Goal: Information Seeking & Learning: Learn about a topic

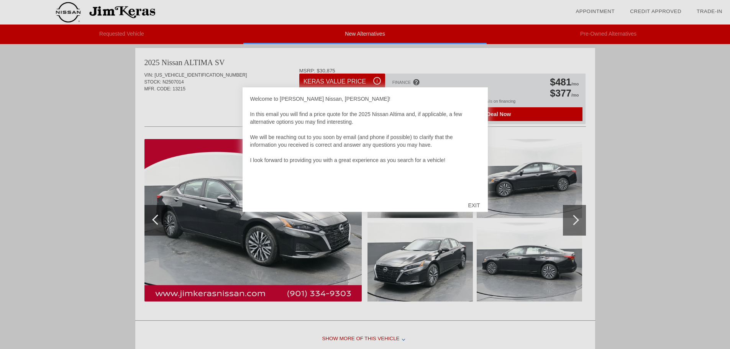
click at [471, 204] on div "EXIT" at bounding box center [474, 205] width 27 height 23
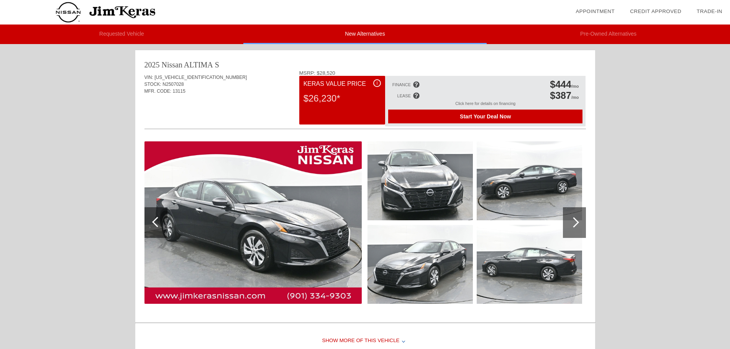
click at [578, 225] on div at bounding box center [574, 222] width 23 height 31
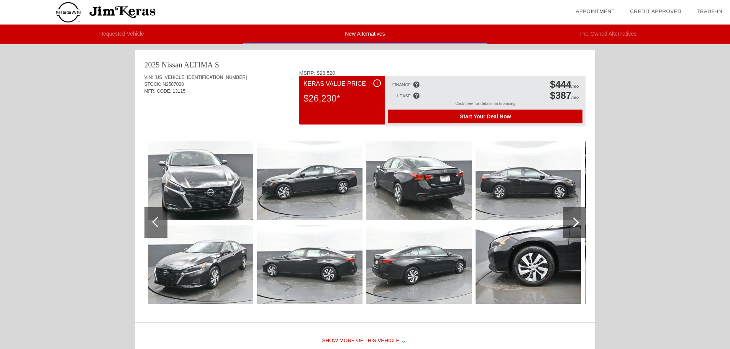
click at [578, 225] on div at bounding box center [574, 222] width 23 height 31
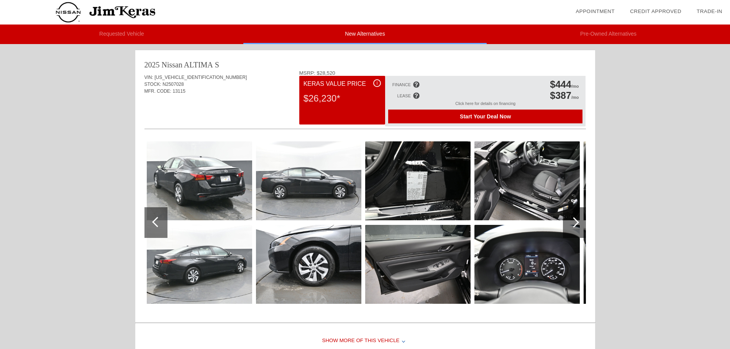
click at [578, 225] on div at bounding box center [574, 222] width 23 height 31
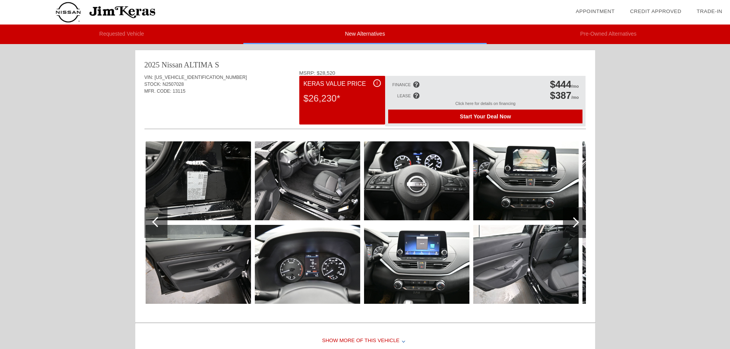
click at [578, 225] on div at bounding box center [574, 222] width 23 height 31
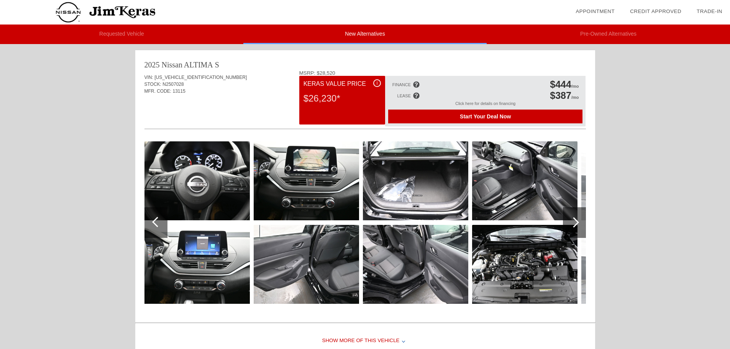
click at [578, 225] on div at bounding box center [574, 222] width 23 height 31
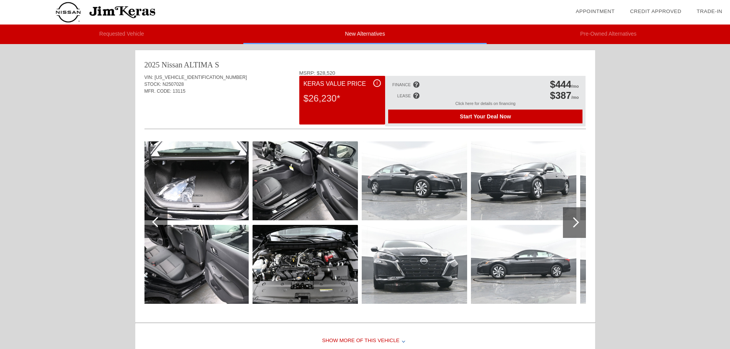
click at [153, 222] on div at bounding box center [157, 222] width 10 height 10
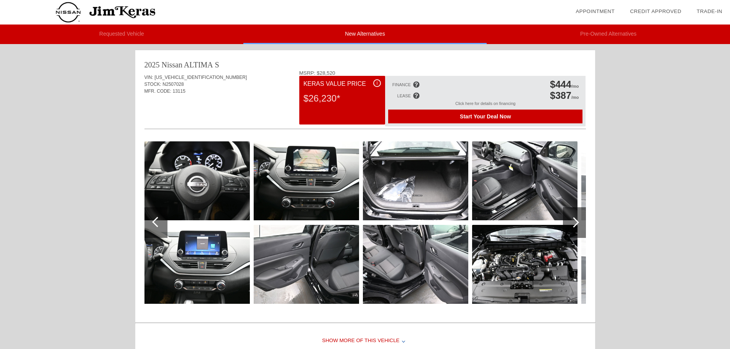
click at [153, 222] on div at bounding box center [157, 222] width 10 height 10
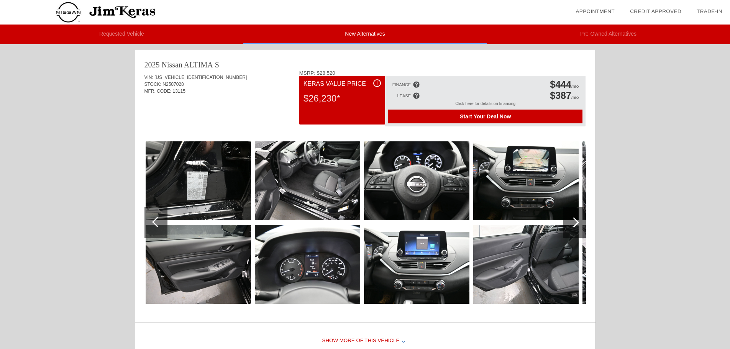
click at [193, 171] on img at bounding box center [198, 180] width 105 height 79
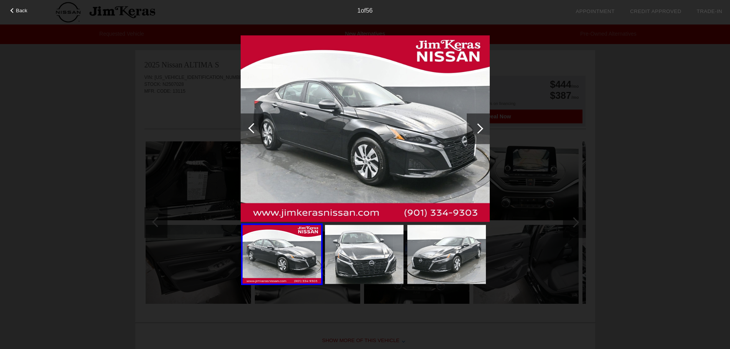
click at [478, 133] on div at bounding box center [478, 128] width 10 height 10
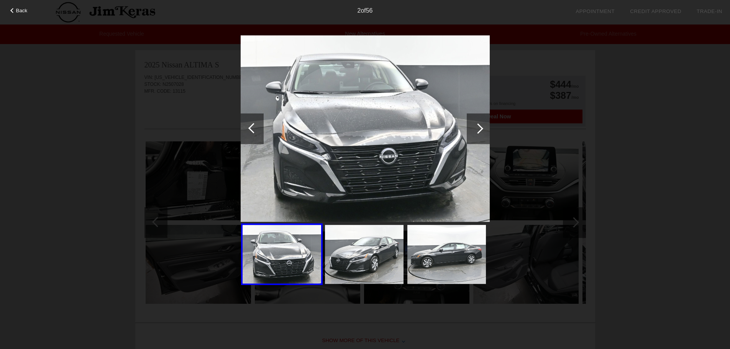
click at [478, 133] on div at bounding box center [478, 128] width 10 height 10
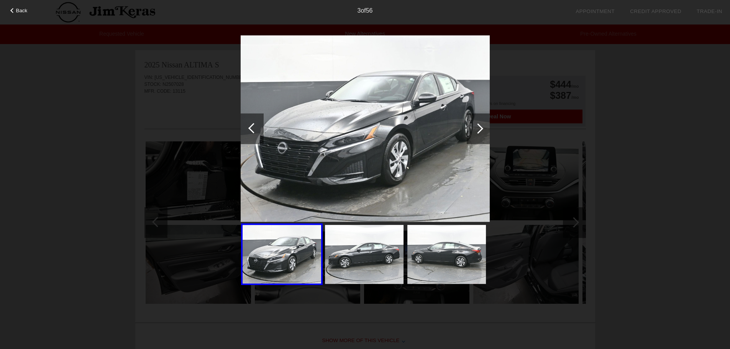
click at [479, 134] on div at bounding box center [478, 128] width 23 height 31
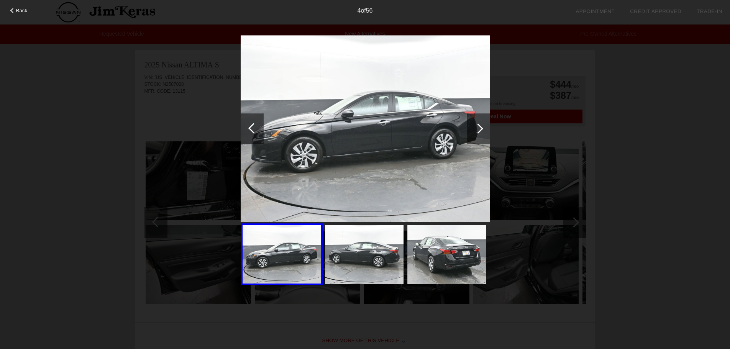
click at [479, 134] on div at bounding box center [478, 128] width 23 height 31
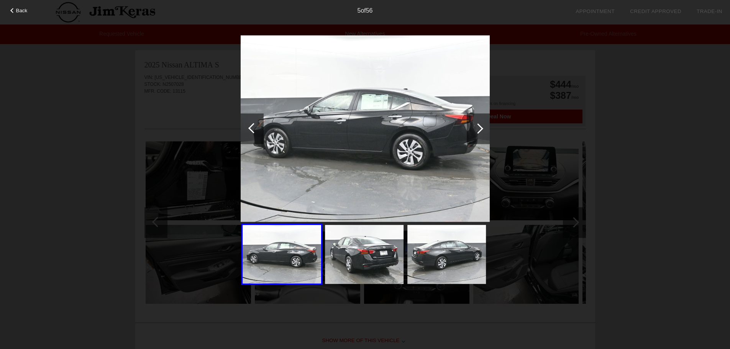
click at [480, 135] on div at bounding box center [478, 128] width 23 height 31
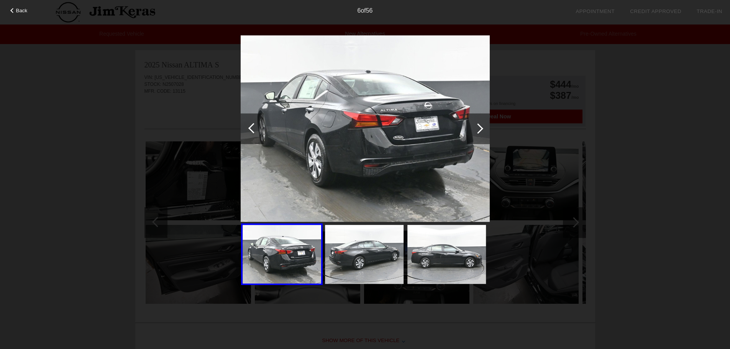
click at [481, 135] on div at bounding box center [478, 128] width 23 height 31
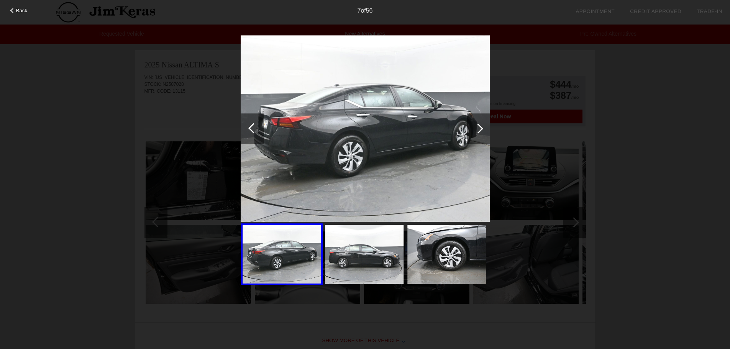
click at [481, 135] on div at bounding box center [478, 128] width 23 height 31
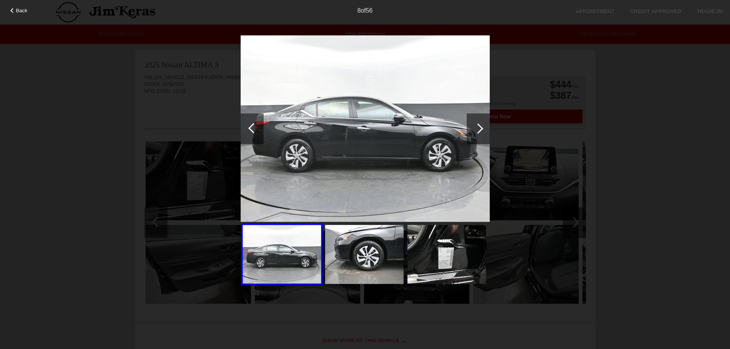
click at [481, 135] on div at bounding box center [478, 128] width 23 height 31
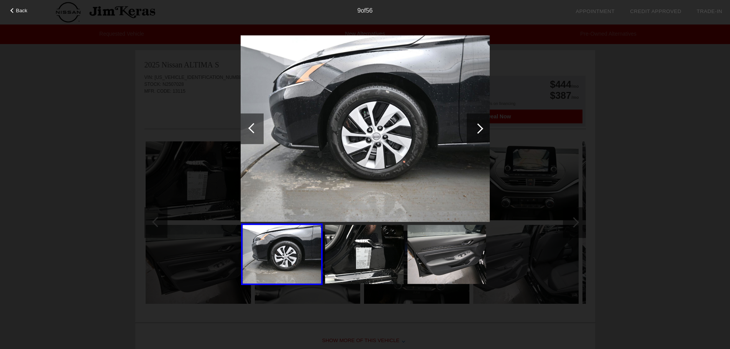
click at [481, 135] on div at bounding box center [478, 128] width 23 height 31
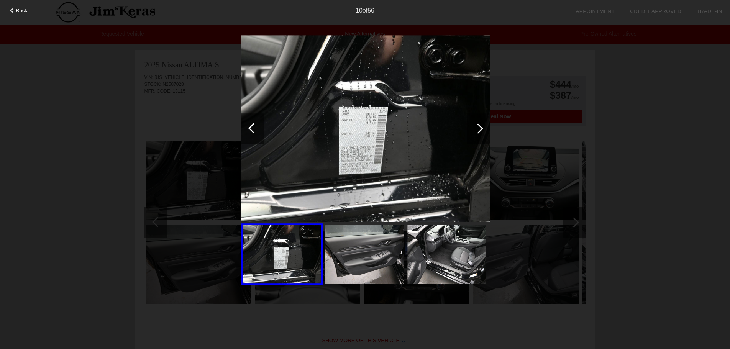
click at [481, 135] on div at bounding box center [478, 128] width 23 height 31
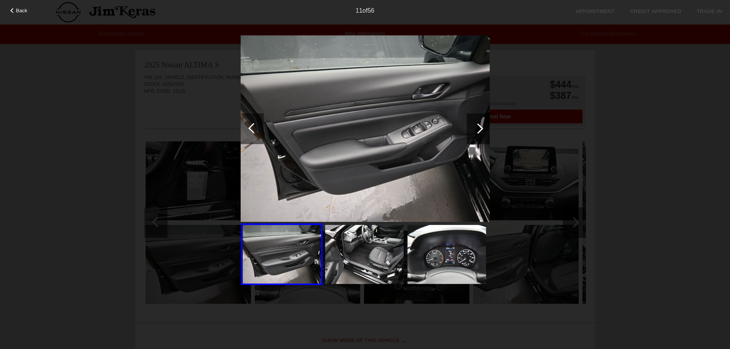
click at [481, 135] on div at bounding box center [478, 128] width 23 height 31
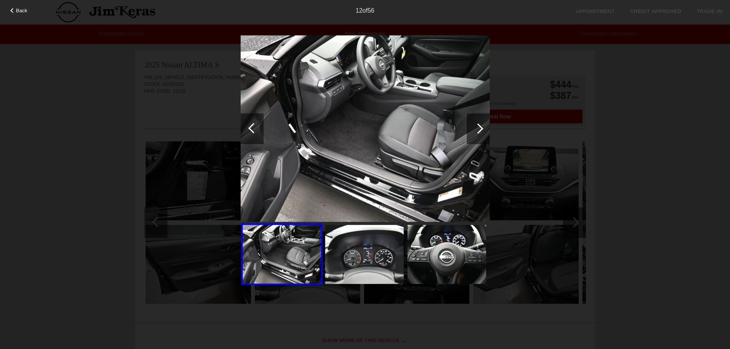
click at [481, 135] on div at bounding box center [478, 128] width 23 height 31
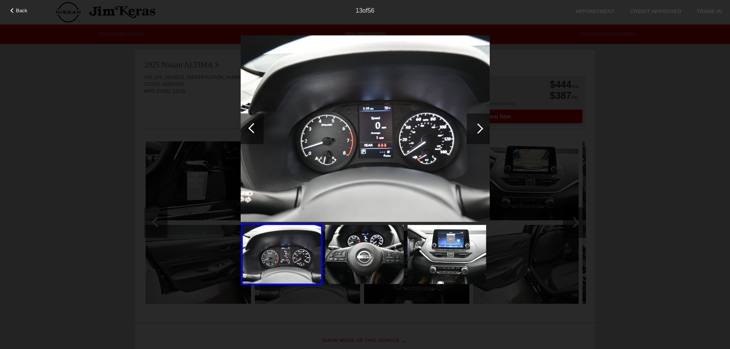
click at [481, 135] on div at bounding box center [478, 128] width 23 height 31
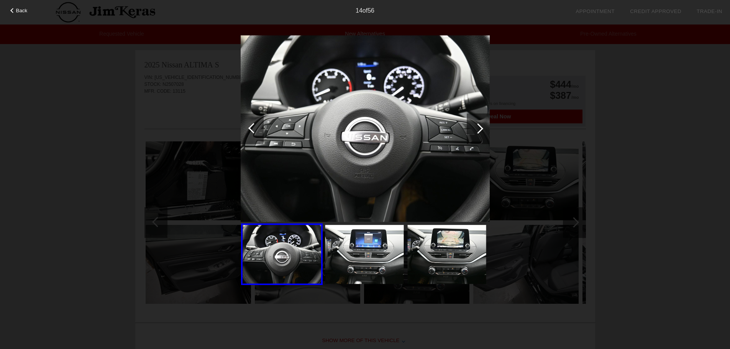
click at [481, 135] on div at bounding box center [478, 128] width 23 height 31
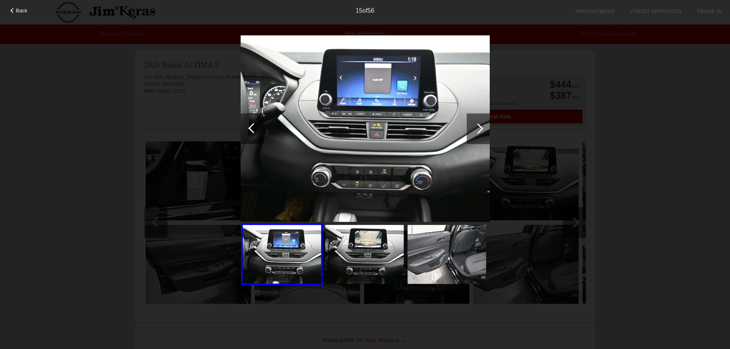
click at [481, 135] on div at bounding box center [478, 128] width 23 height 31
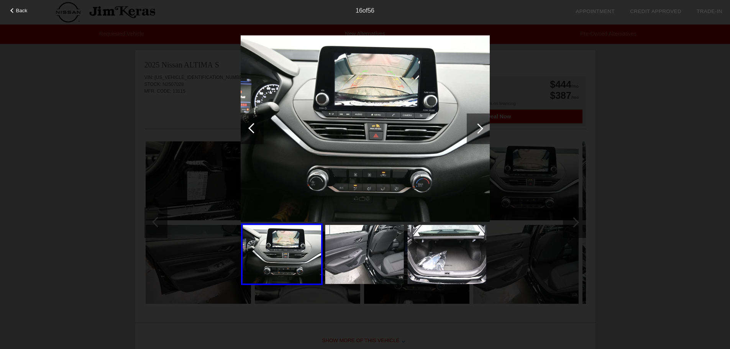
click at [481, 135] on div at bounding box center [478, 128] width 23 height 31
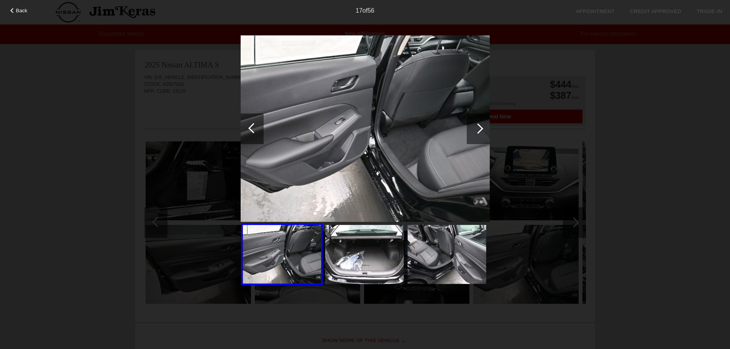
click at [481, 135] on div at bounding box center [478, 128] width 23 height 31
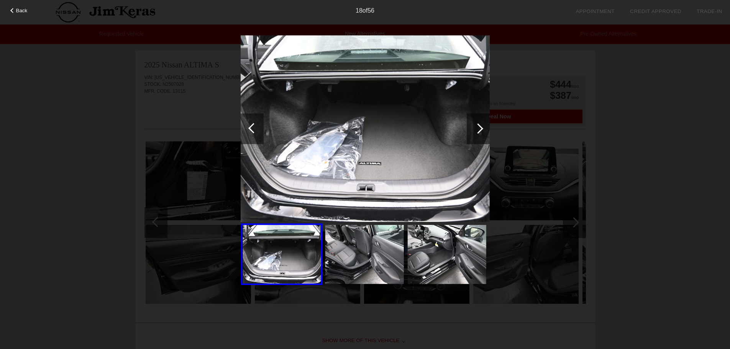
click at [481, 135] on div at bounding box center [478, 128] width 23 height 31
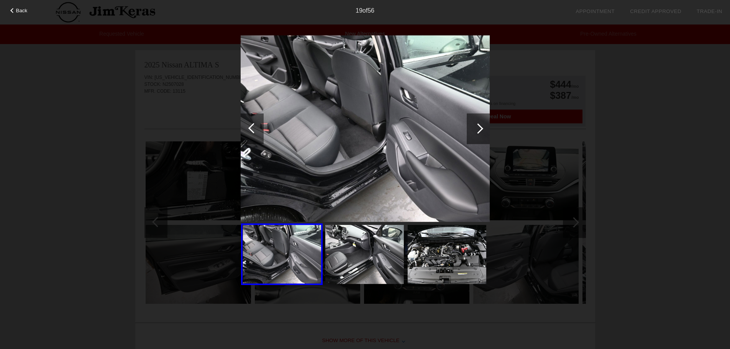
click at [481, 135] on div at bounding box center [478, 128] width 23 height 31
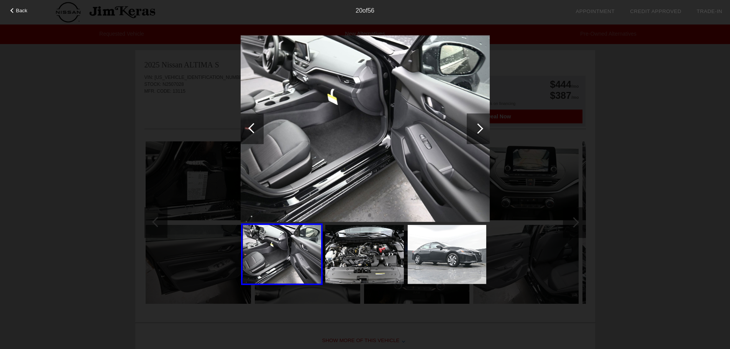
click at [481, 135] on div at bounding box center [478, 128] width 23 height 31
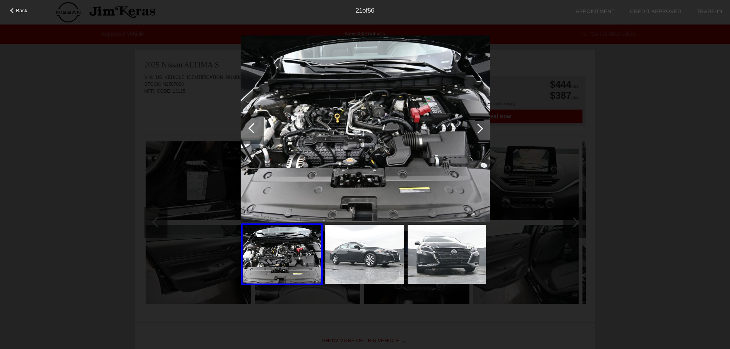
click at [481, 135] on div at bounding box center [478, 128] width 23 height 31
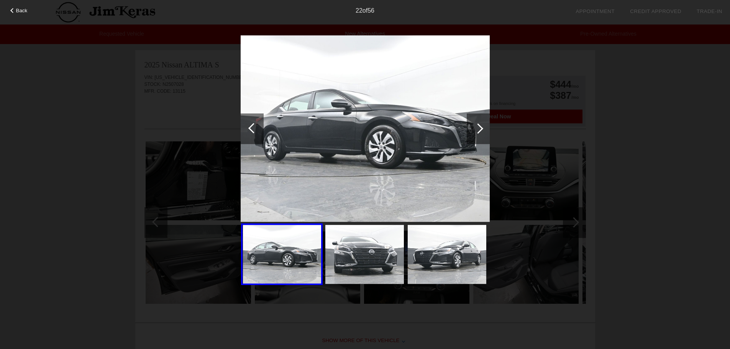
click at [481, 135] on div at bounding box center [478, 128] width 23 height 31
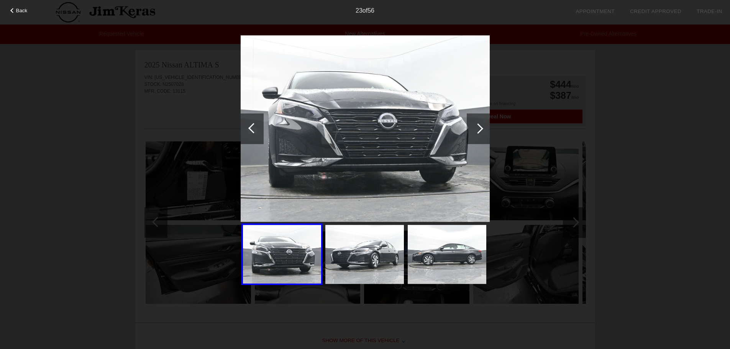
click at [481, 135] on div at bounding box center [478, 128] width 23 height 31
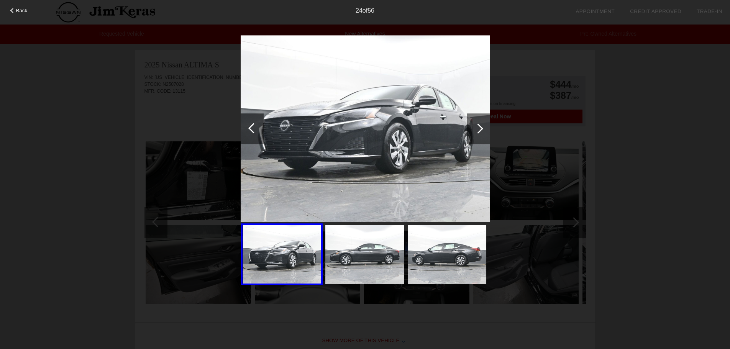
click at [481, 135] on div at bounding box center [478, 128] width 23 height 31
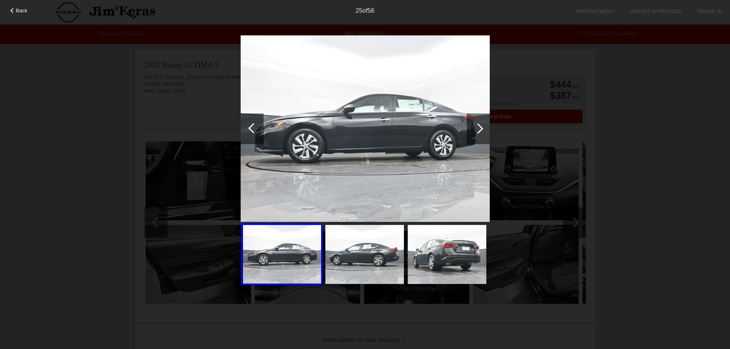
click at [481, 135] on div at bounding box center [478, 128] width 23 height 31
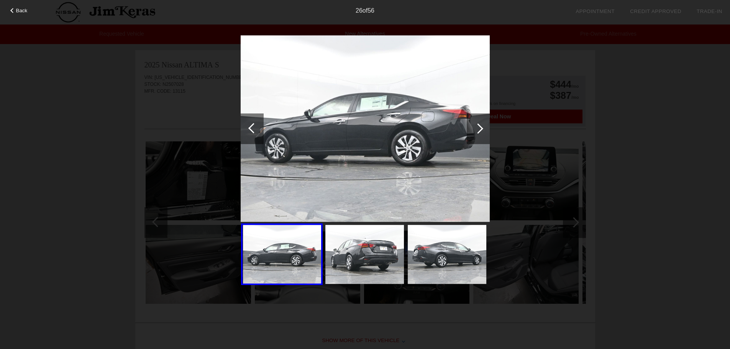
click at [481, 135] on div at bounding box center [478, 128] width 23 height 31
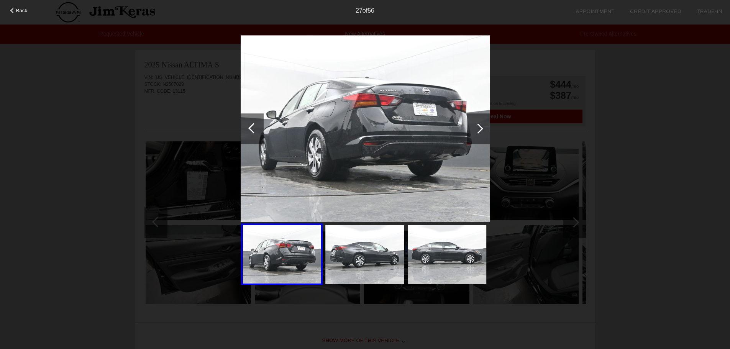
click at [481, 135] on div at bounding box center [478, 128] width 23 height 31
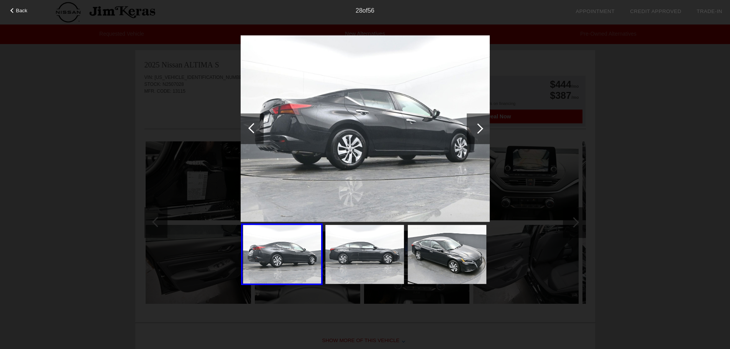
click at [481, 135] on div at bounding box center [478, 128] width 23 height 31
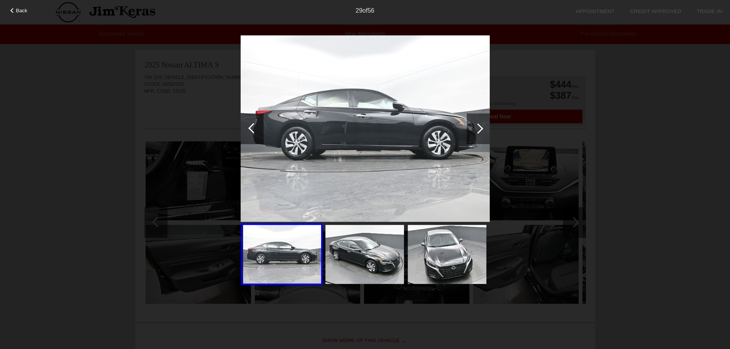
click at [481, 135] on div at bounding box center [478, 128] width 23 height 31
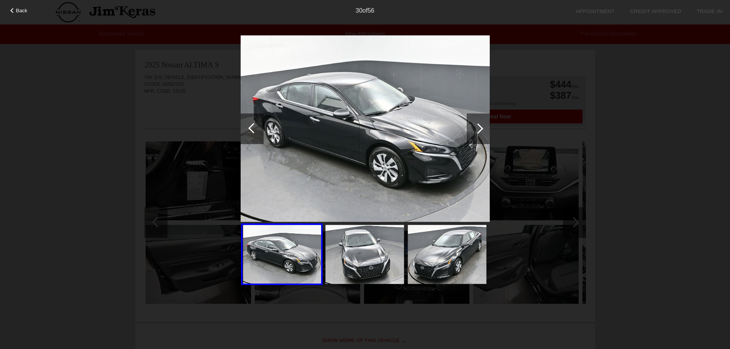
click at [481, 136] on div at bounding box center [478, 128] width 23 height 31
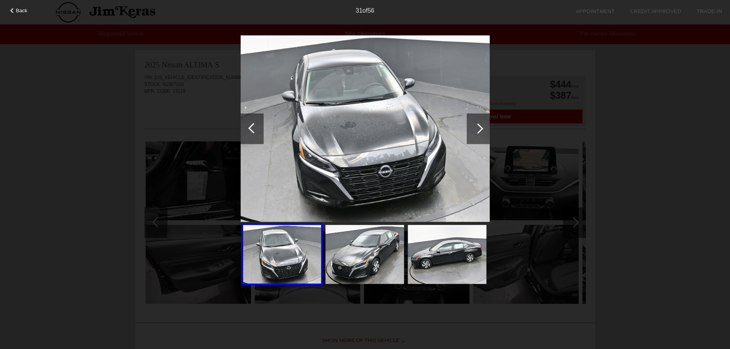
click at [481, 136] on div at bounding box center [478, 128] width 23 height 31
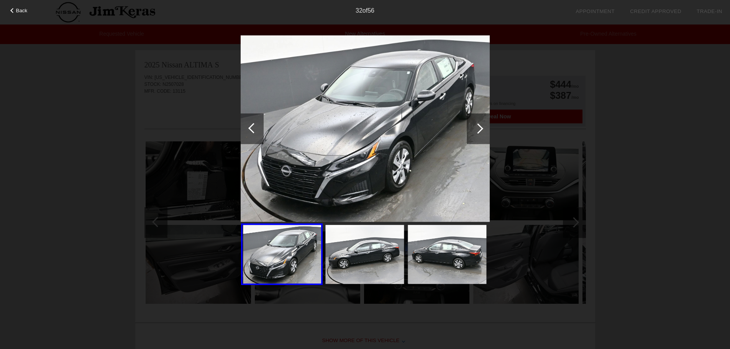
click at [481, 136] on div at bounding box center [478, 128] width 23 height 31
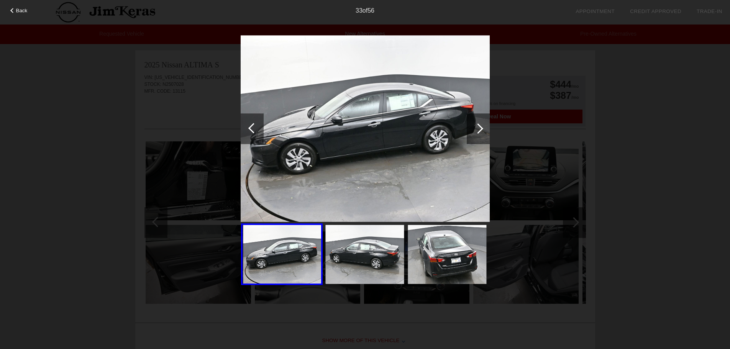
drag, startPoint x: 553, startPoint y: 84, endPoint x: 561, endPoint y: 85, distance: 7.8
click at [554, 84] on div "Back 33 of 56" at bounding box center [365, 174] width 730 height 349
click at [20, 10] on span "Back" at bounding box center [22, 11] width 12 height 6
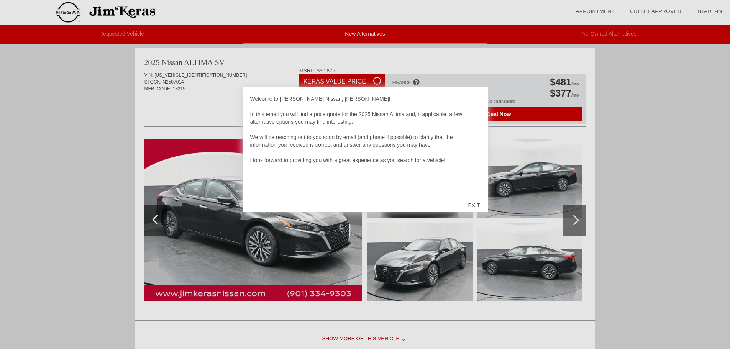
drag, startPoint x: 475, startPoint y: 205, endPoint x: 465, endPoint y: 209, distance: 10.0
click at [475, 206] on div "EXIT" at bounding box center [474, 205] width 27 height 23
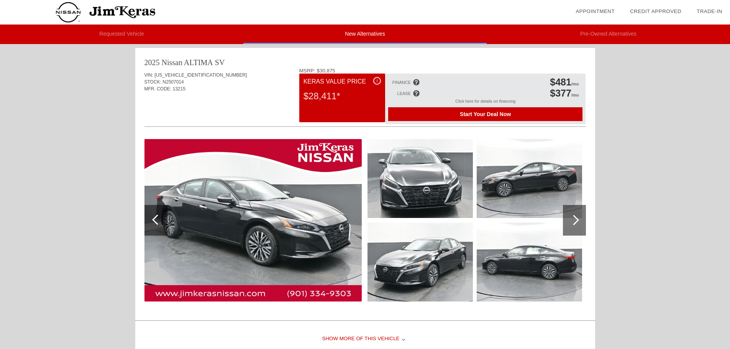
click at [576, 211] on div at bounding box center [574, 220] width 23 height 31
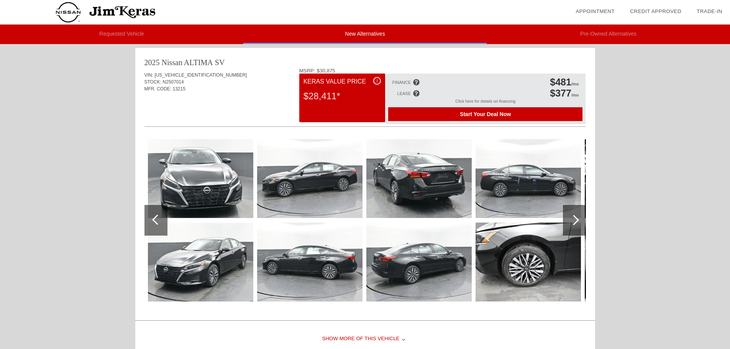
click at [578, 215] on div at bounding box center [574, 220] width 23 height 31
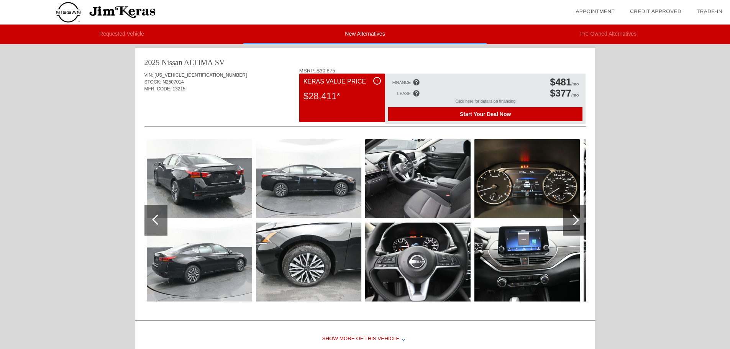
click at [578, 215] on div at bounding box center [574, 220] width 23 height 31
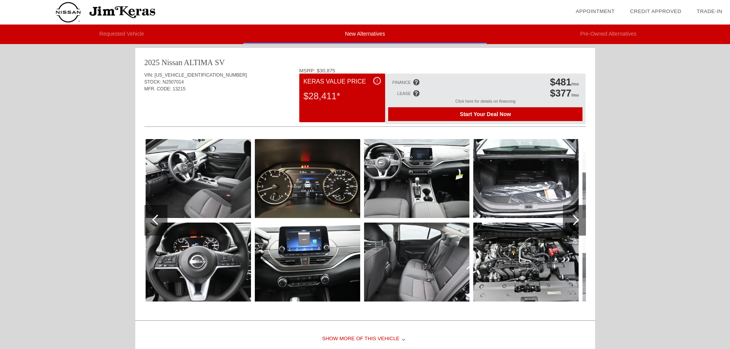
click at [579, 216] on div at bounding box center [574, 220] width 23 height 31
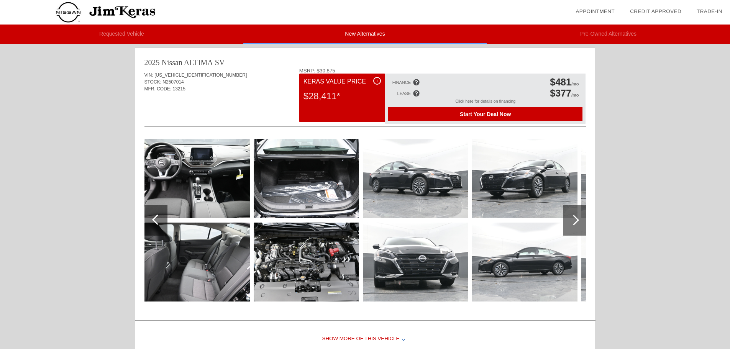
click at [579, 216] on div at bounding box center [574, 220] width 23 height 31
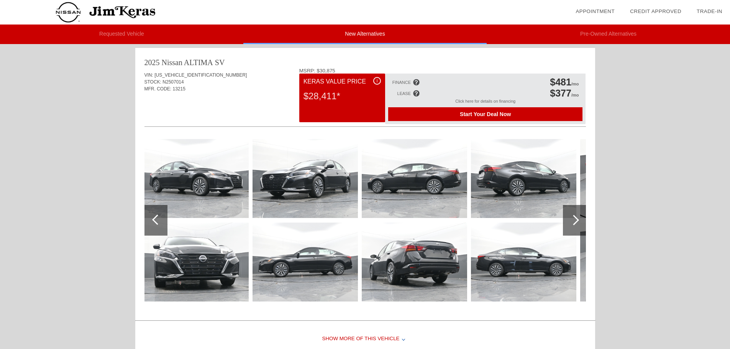
click at [579, 216] on div at bounding box center [574, 220] width 23 height 31
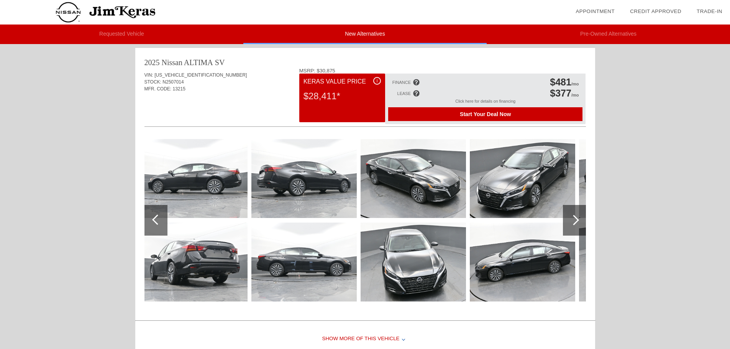
click at [579, 216] on div at bounding box center [574, 220] width 23 height 31
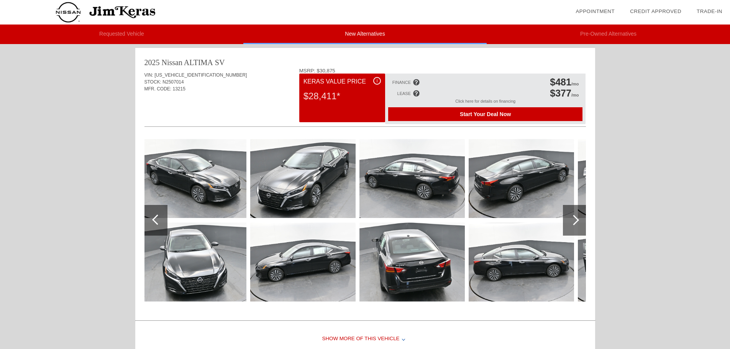
click at [579, 216] on div at bounding box center [574, 220] width 23 height 31
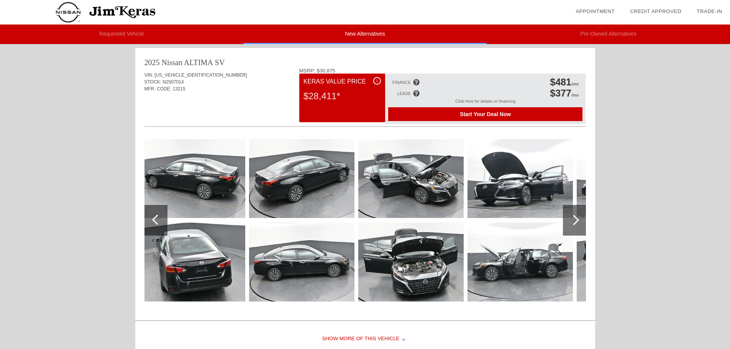
click at [579, 216] on div at bounding box center [574, 220] width 23 height 31
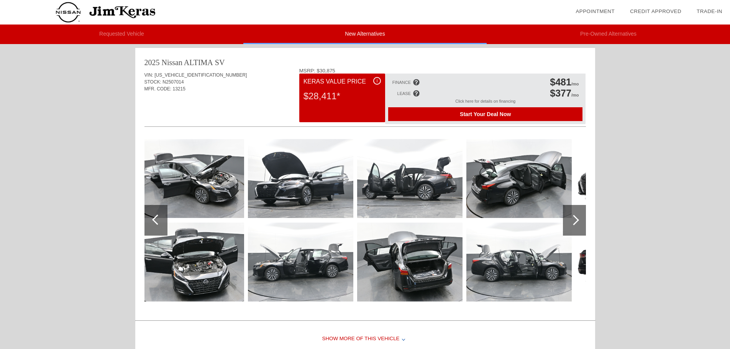
click at [579, 216] on div at bounding box center [574, 220] width 23 height 31
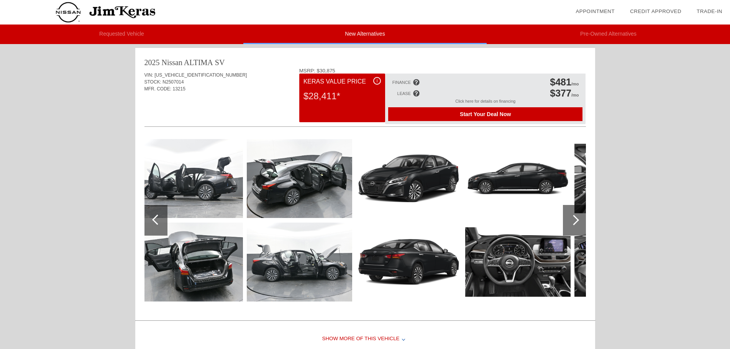
click at [579, 216] on div at bounding box center [574, 220] width 23 height 31
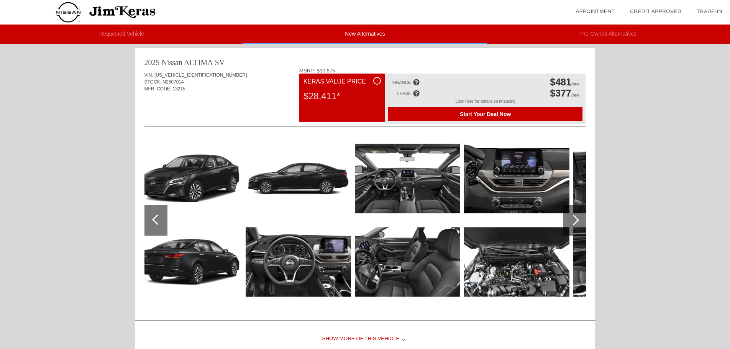
click at [579, 216] on div at bounding box center [574, 220] width 23 height 31
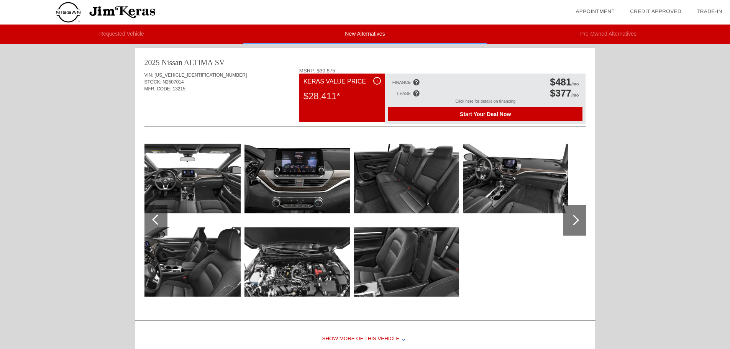
click at [397, 245] on img at bounding box center [406, 262] width 105 height 79
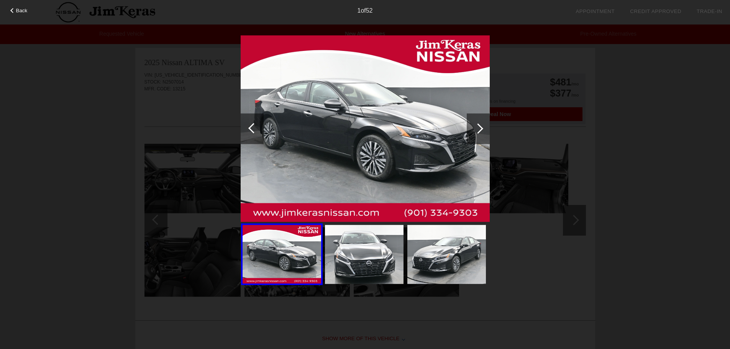
click at [474, 121] on div at bounding box center [478, 128] width 23 height 31
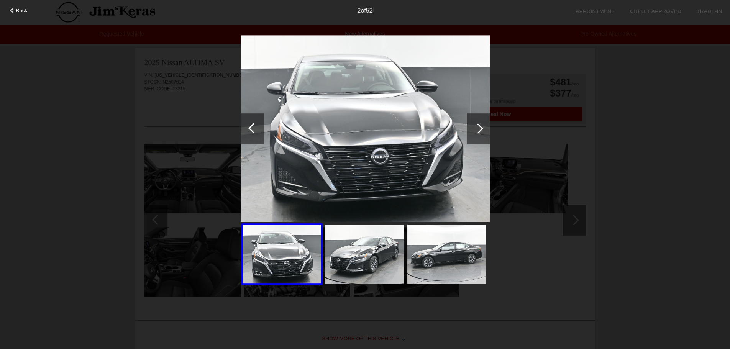
click at [474, 129] on div at bounding box center [478, 128] width 10 height 10
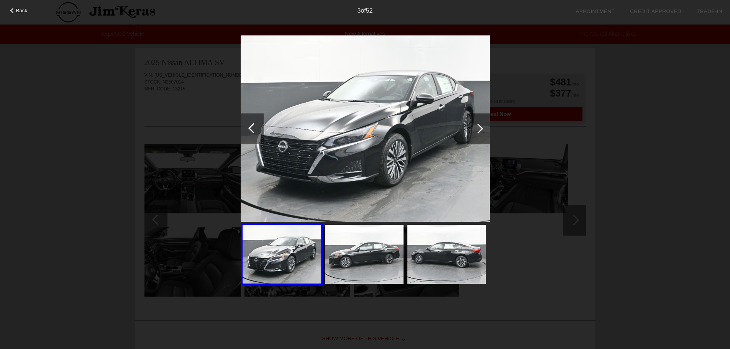
click at [474, 130] on div at bounding box center [478, 128] width 23 height 31
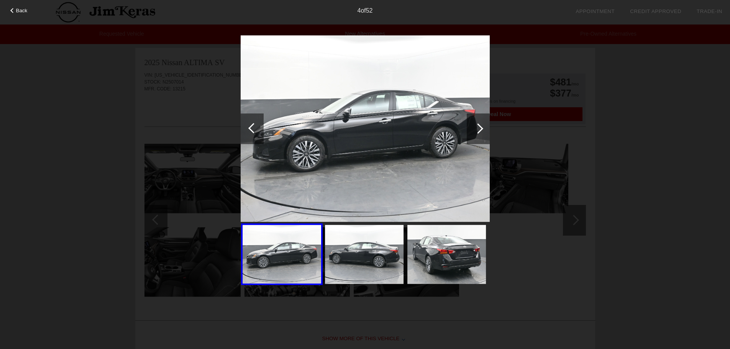
click at [474, 130] on div at bounding box center [478, 128] width 23 height 31
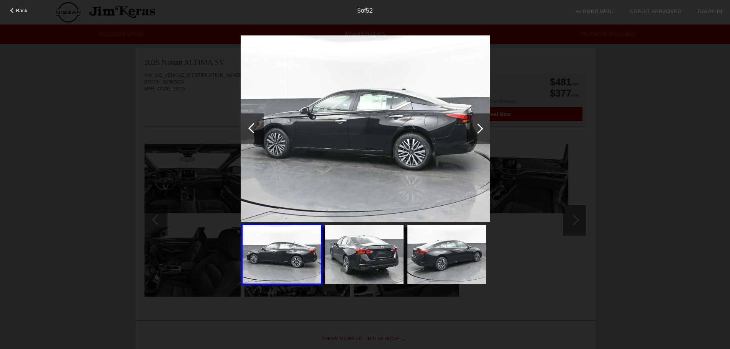
click at [474, 130] on div at bounding box center [478, 128] width 23 height 31
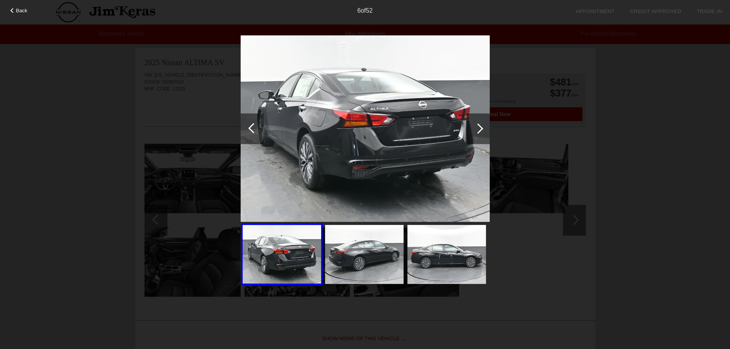
click at [474, 130] on div at bounding box center [478, 128] width 23 height 31
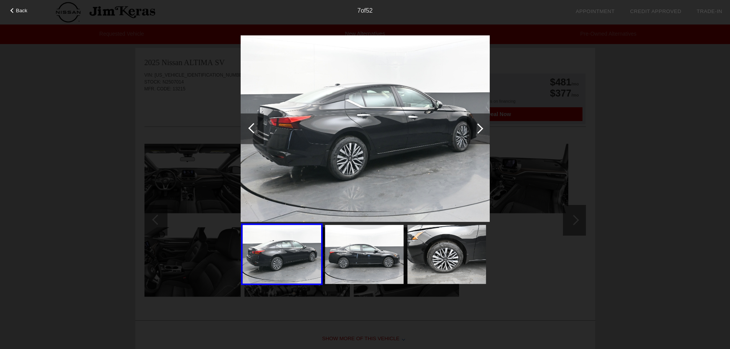
click at [474, 130] on div at bounding box center [478, 128] width 23 height 31
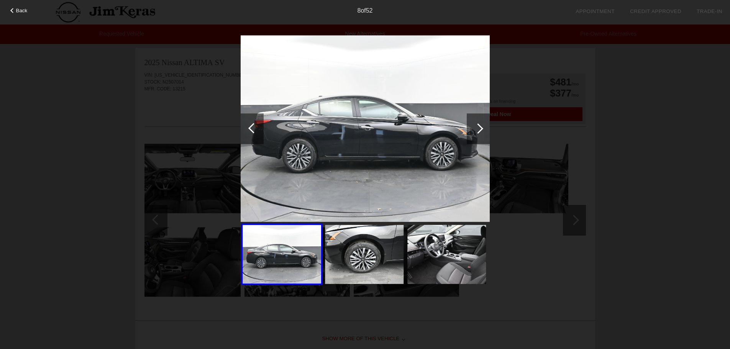
click at [474, 130] on div at bounding box center [478, 128] width 23 height 31
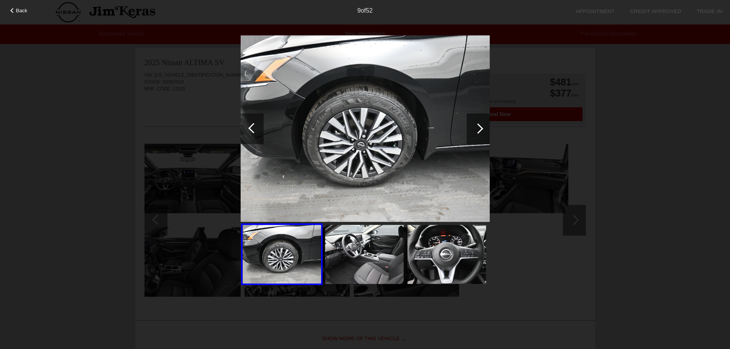
click at [474, 130] on div at bounding box center [478, 128] width 23 height 31
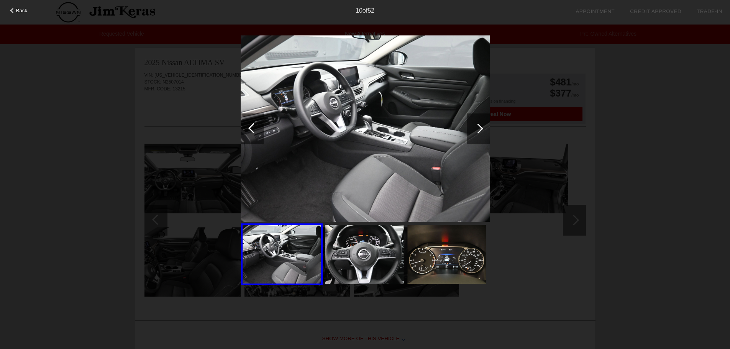
click at [474, 130] on div at bounding box center [478, 128] width 23 height 31
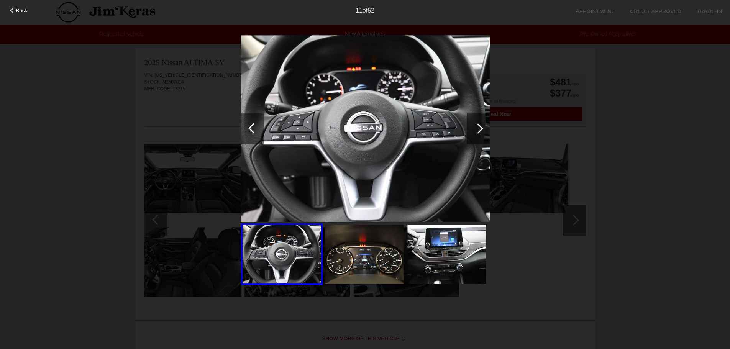
click at [474, 130] on div at bounding box center [478, 128] width 23 height 31
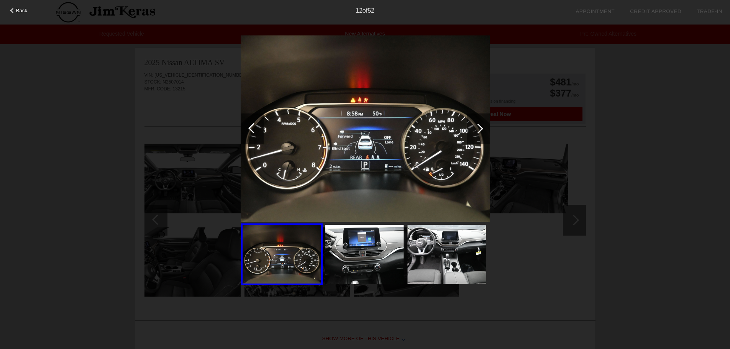
click at [474, 130] on div at bounding box center [478, 128] width 23 height 31
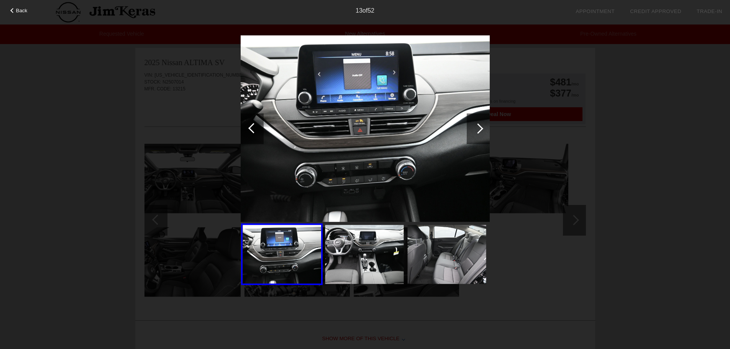
click at [474, 131] on div at bounding box center [478, 128] width 23 height 31
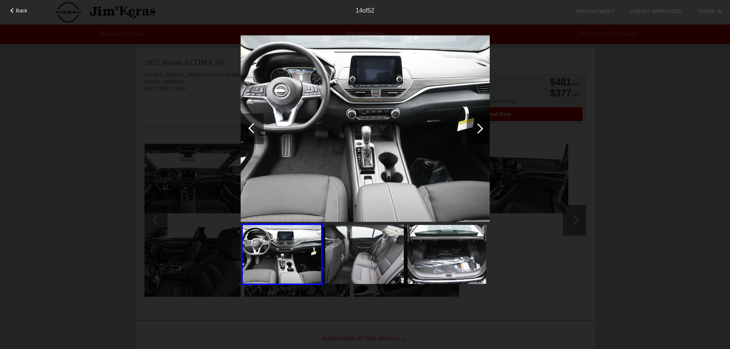
click at [474, 131] on div at bounding box center [478, 128] width 23 height 31
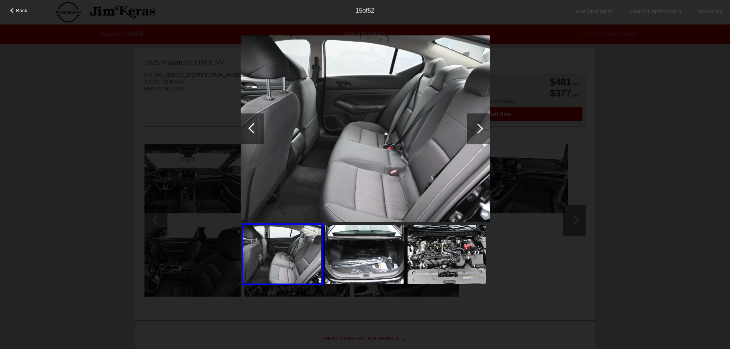
click at [474, 131] on div at bounding box center [478, 128] width 23 height 31
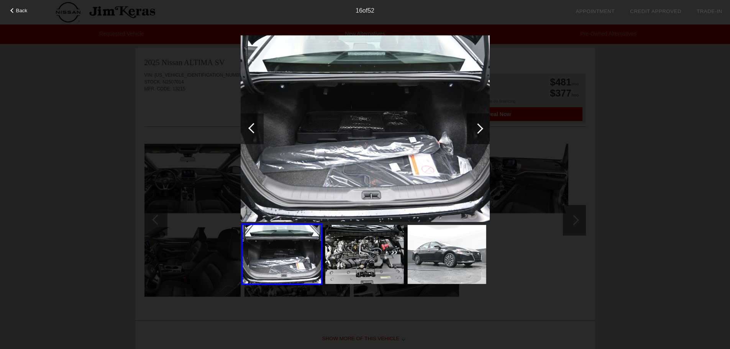
click at [474, 131] on div at bounding box center [478, 128] width 23 height 31
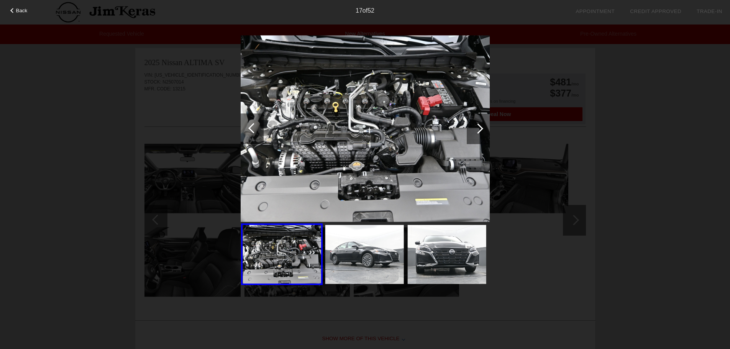
click at [474, 131] on div at bounding box center [478, 128] width 23 height 31
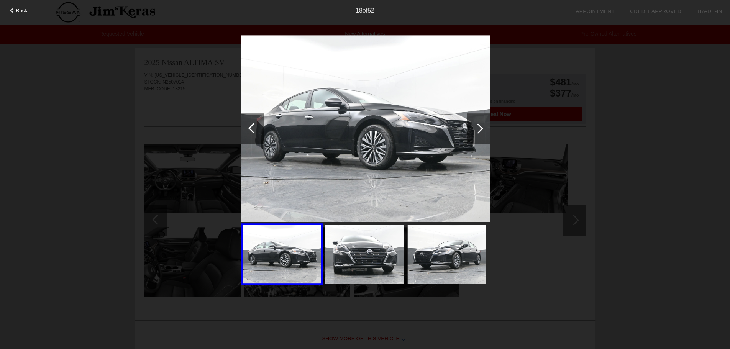
click at [474, 131] on div at bounding box center [478, 128] width 23 height 31
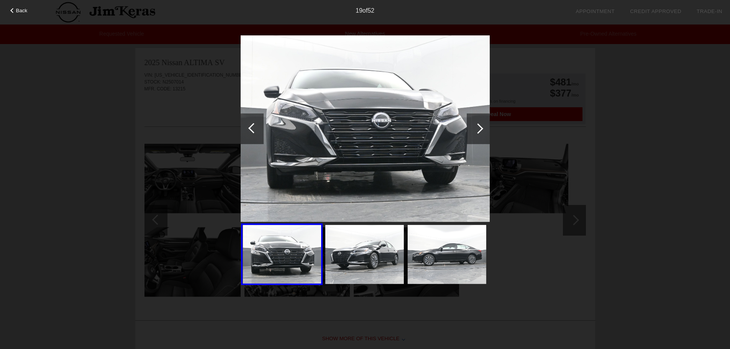
click at [474, 131] on div at bounding box center [478, 128] width 23 height 31
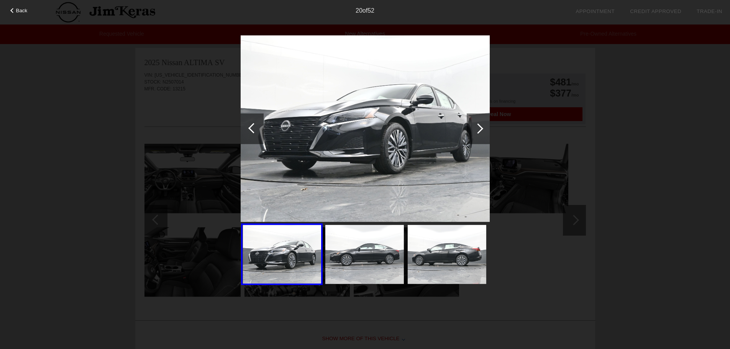
click at [474, 131] on div at bounding box center [478, 128] width 23 height 31
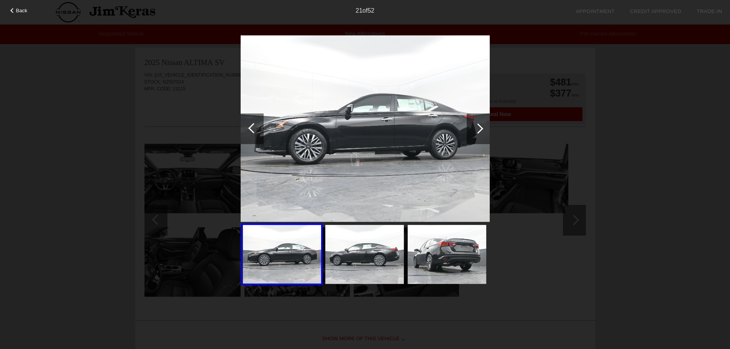
click at [474, 131] on div at bounding box center [478, 128] width 23 height 31
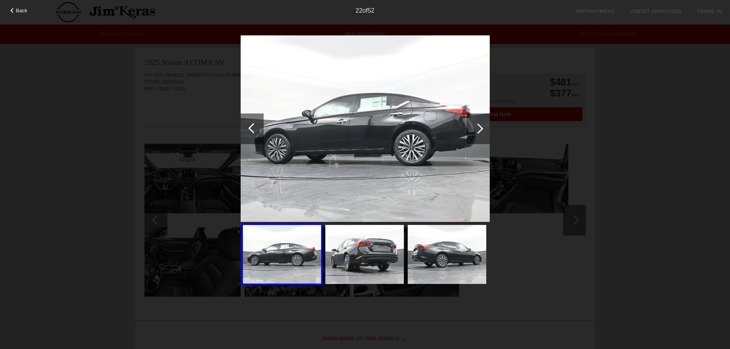
click at [474, 131] on div at bounding box center [478, 128] width 23 height 31
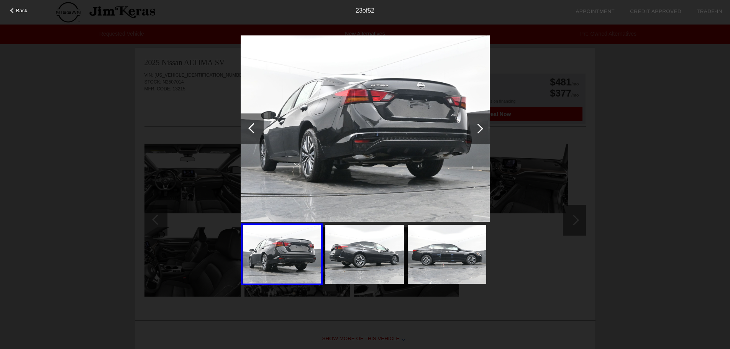
click at [474, 131] on div at bounding box center [478, 128] width 23 height 31
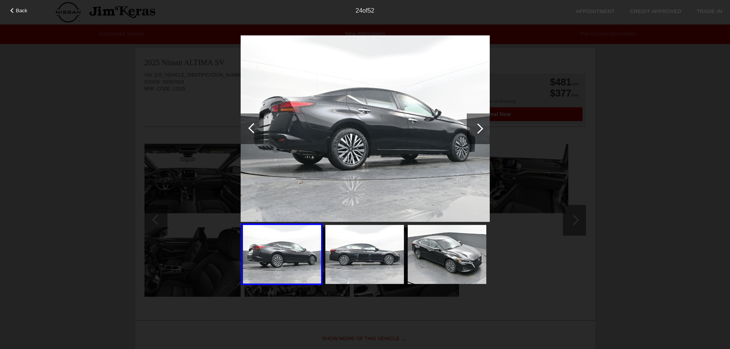
click at [474, 131] on div at bounding box center [478, 128] width 23 height 31
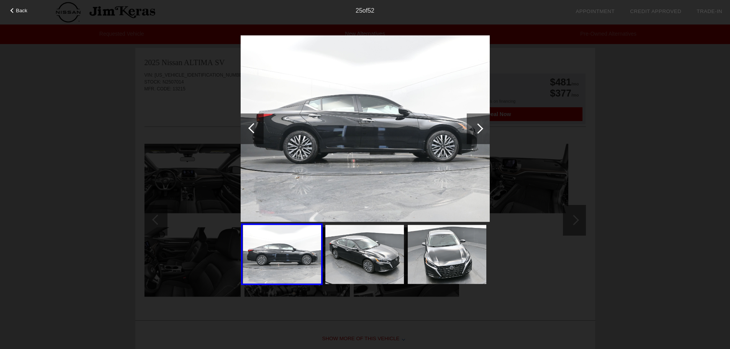
click at [9, 11] on div "Back" at bounding box center [19, 10] width 38 height 4
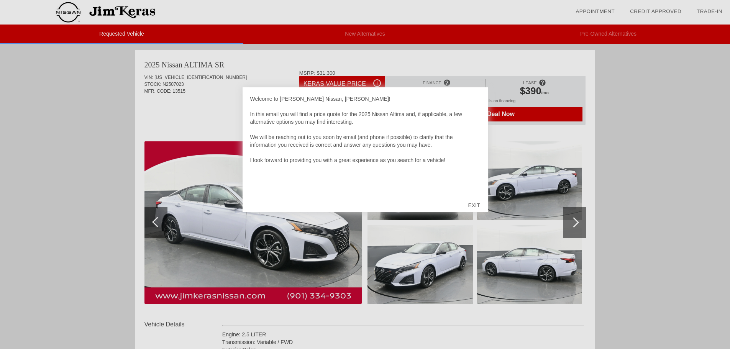
click at [472, 207] on div "EXIT" at bounding box center [474, 205] width 27 height 23
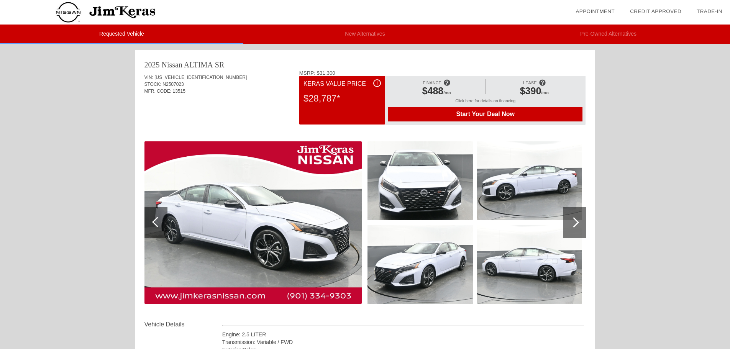
click at [576, 220] on div at bounding box center [574, 222] width 10 height 10
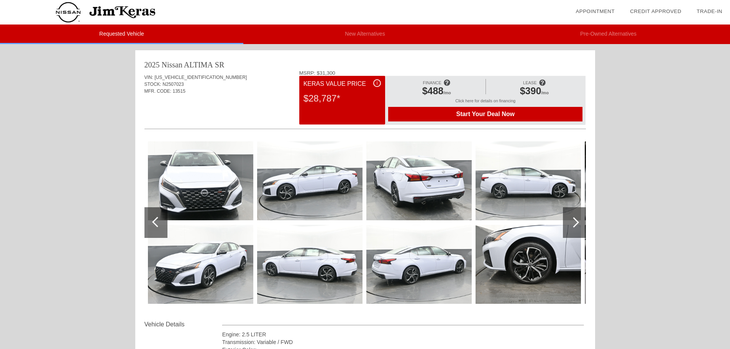
click at [576, 220] on div at bounding box center [574, 222] width 10 height 10
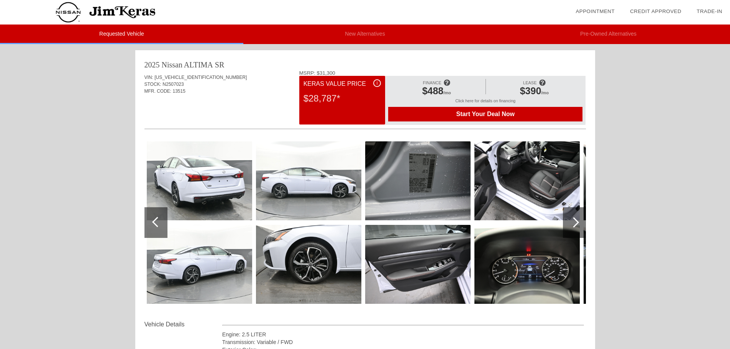
click at [576, 220] on div at bounding box center [574, 222] width 10 height 10
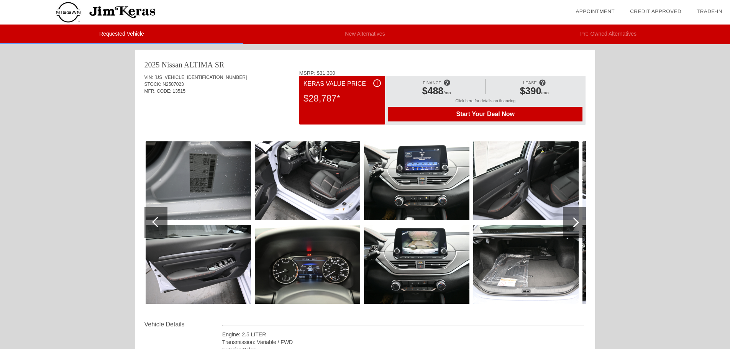
click at [576, 220] on div at bounding box center [574, 222] width 10 height 10
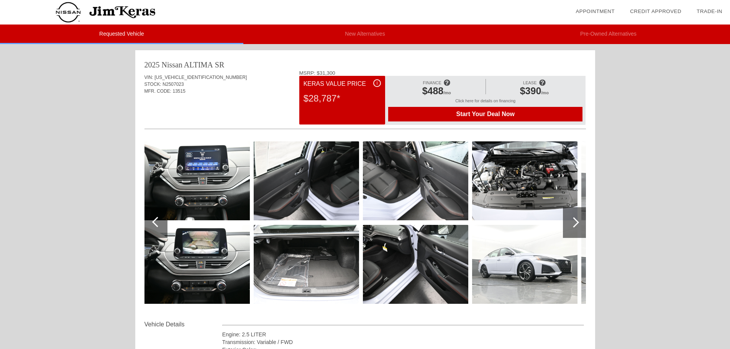
click at [573, 226] on div at bounding box center [574, 222] width 10 height 10
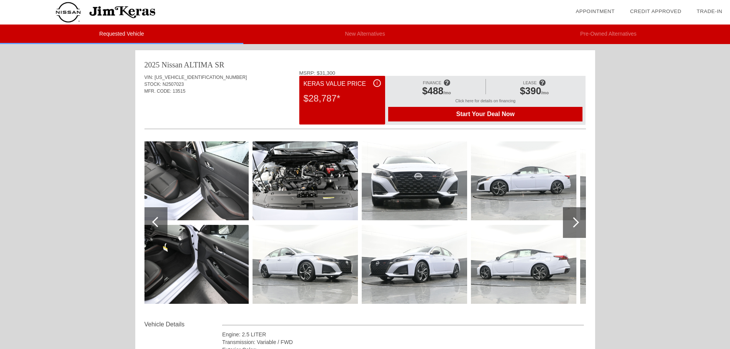
click at [575, 227] on div at bounding box center [574, 222] width 10 height 10
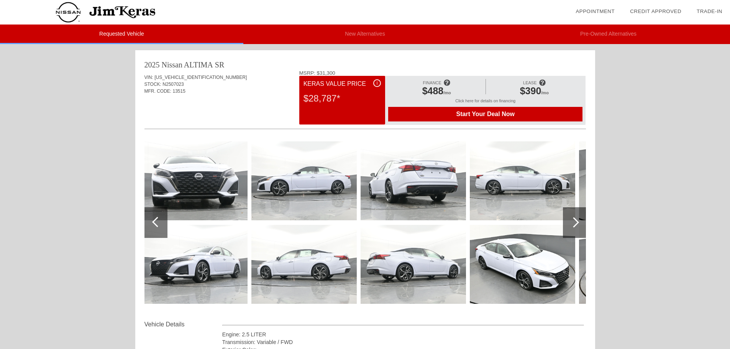
click at [575, 227] on div at bounding box center [574, 222] width 10 height 10
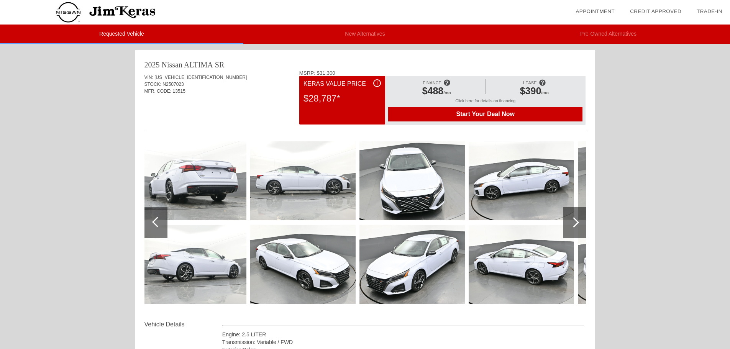
click at [575, 227] on div at bounding box center [574, 222] width 10 height 10
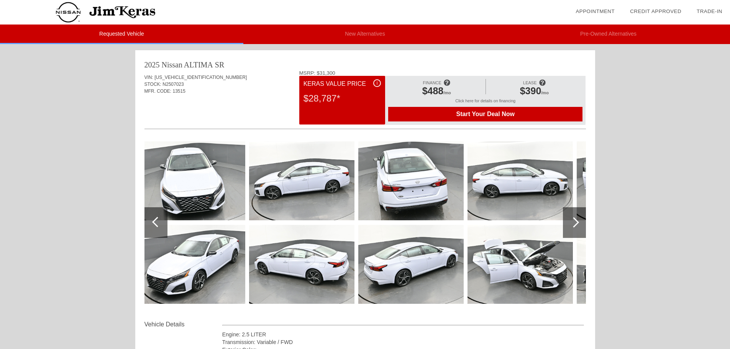
click at [575, 227] on div at bounding box center [574, 222] width 10 height 10
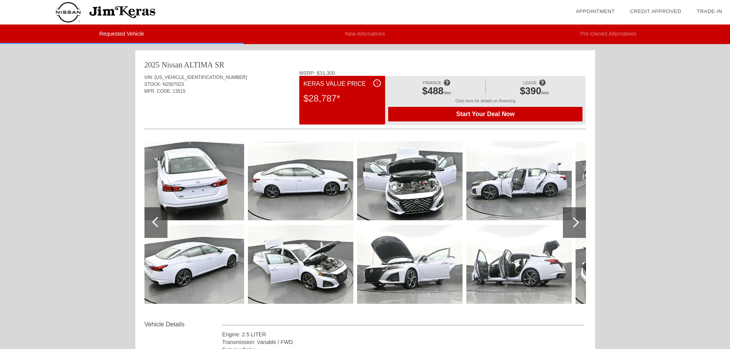
click at [575, 227] on div at bounding box center [574, 222] width 10 height 10
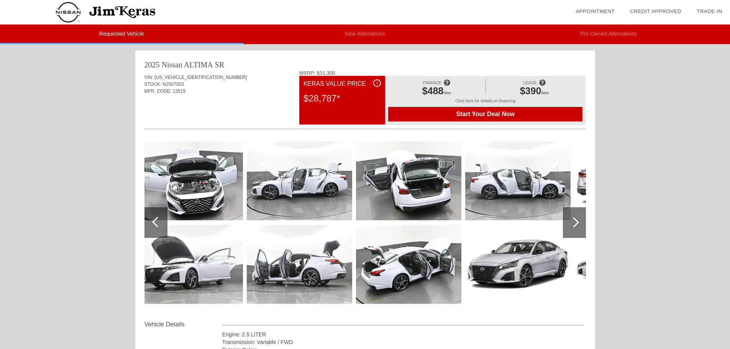
click at [575, 227] on div at bounding box center [574, 222] width 10 height 10
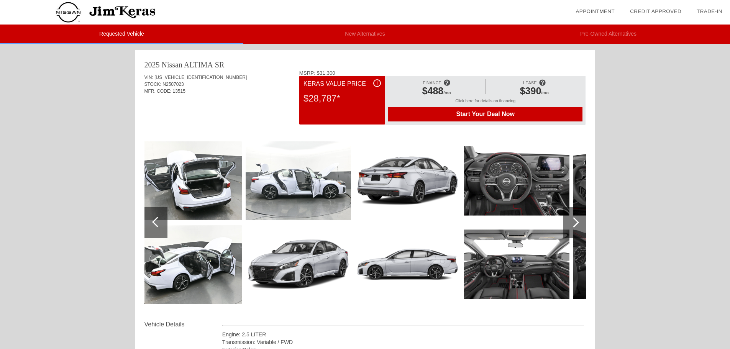
click at [575, 227] on div at bounding box center [574, 222] width 10 height 10
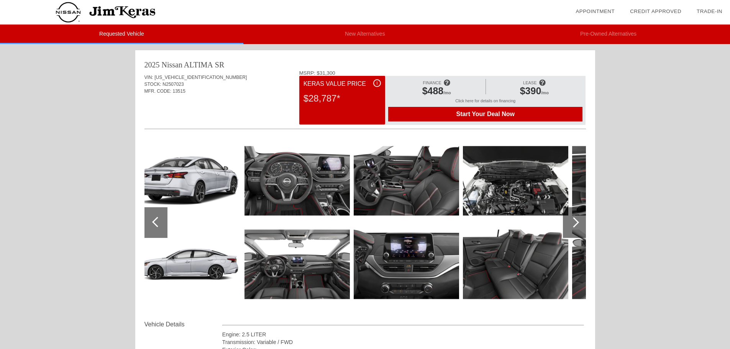
click at [411, 205] on img at bounding box center [406, 180] width 105 height 79
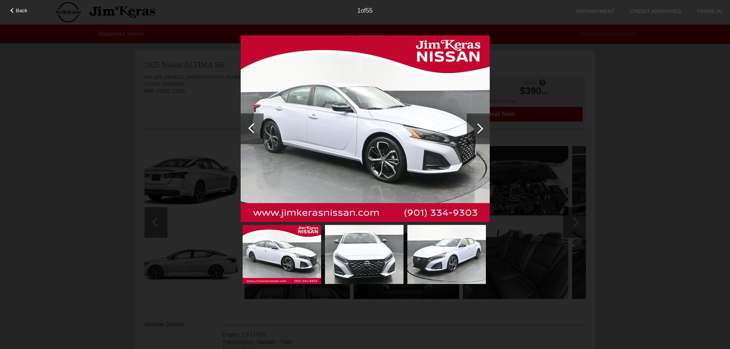
click at [477, 127] on div at bounding box center [478, 128] width 10 height 10
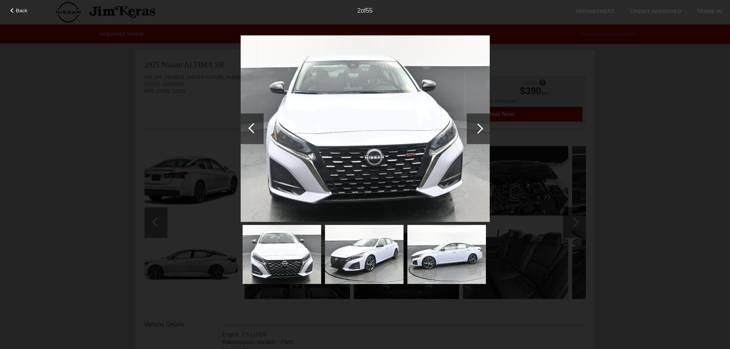
click at [12, 9] on div at bounding box center [12, 10] width 5 height 5
